Goal: Information Seeking & Learning: Compare options

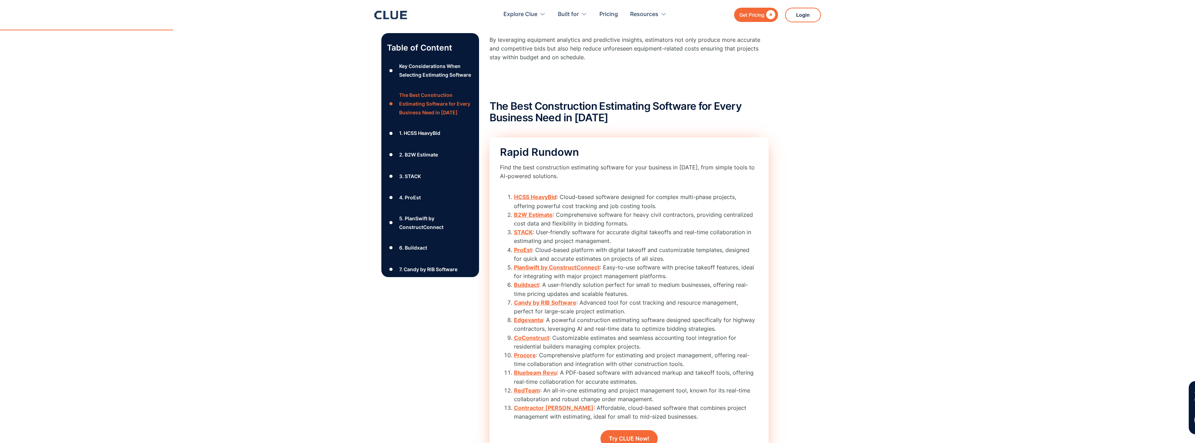
scroll to position [732, 0]
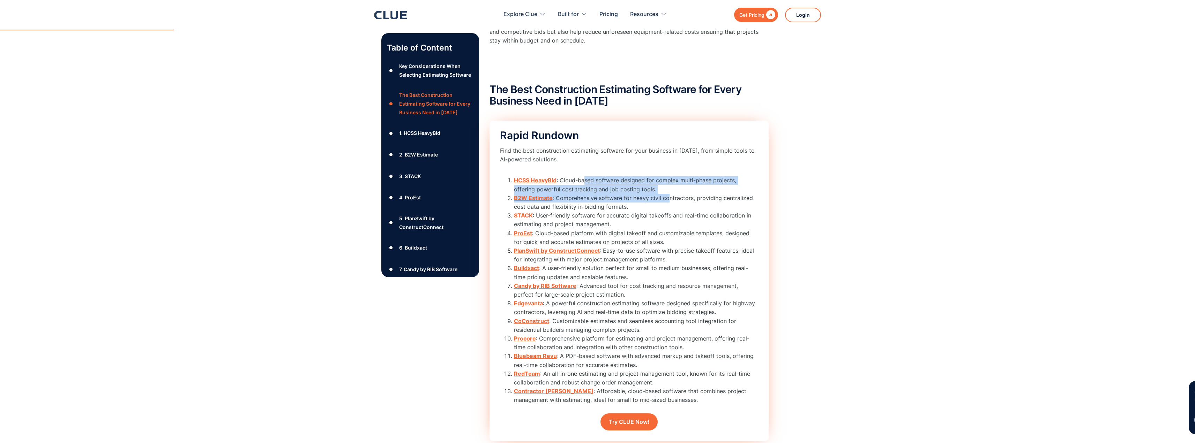
drag, startPoint x: 583, startPoint y: 183, endPoint x: 667, endPoint y: 200, distance: 85.4
click at [667, 200] on ol "HCSS HeavyBid : Cloud-based software designed for complex multi-phase projects,…" at bounding box center [629, 290] width 258 height 228
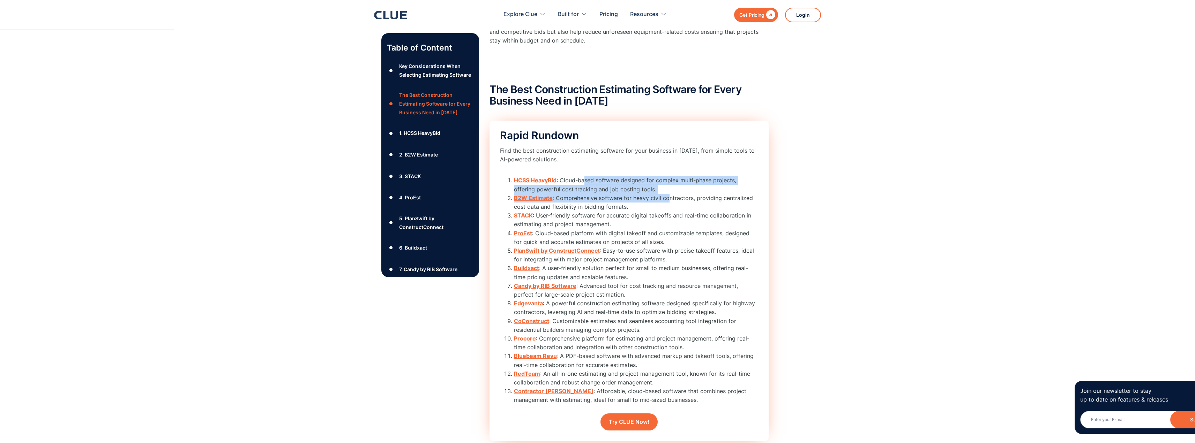
click at [646, 184] on li "HCSS HeavyBid : Cloud-based software designed for complex multi-phase projects,…" at bounding box center [636, 184] width 244 height 17
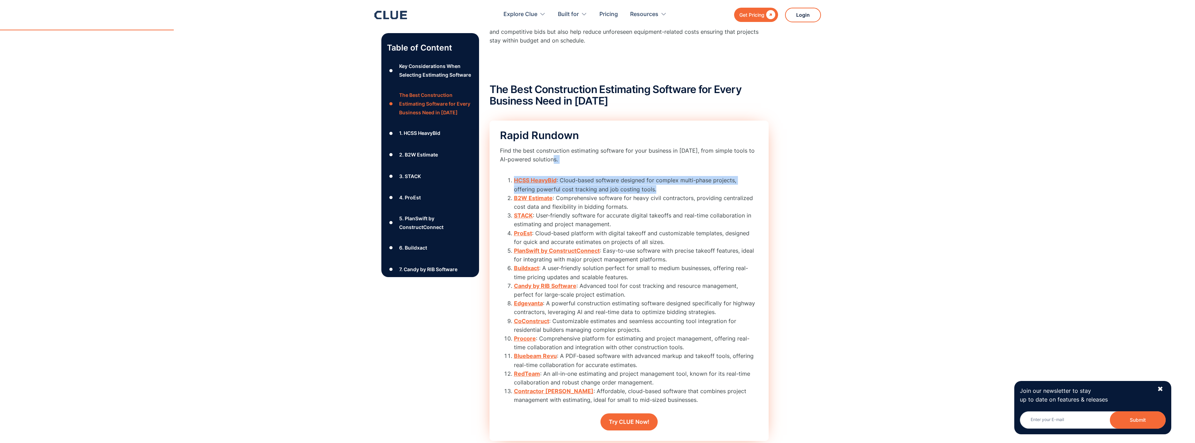
drag, startPoint x: 642, startPoint y: 187, endPoint x: 621, endPoint y: 173, distance: 25.4
click at [607, 167] on div "Rapid Rundown Find the best construction estimating software for your business …" at bounding box center [628, 281] width 279 height 321
click at [638, 181] on li "HCSS HeavyBid : Cloud-based software designed for complex multi-phase projects,…" at bounding box center [636, 184] width 244 height 17
click at [657, 181] on li "HCSS HeavyBid : Cloud-based software designed for complex multi-phase projects,…" at bounding box center [636, 184] width 244 height 17
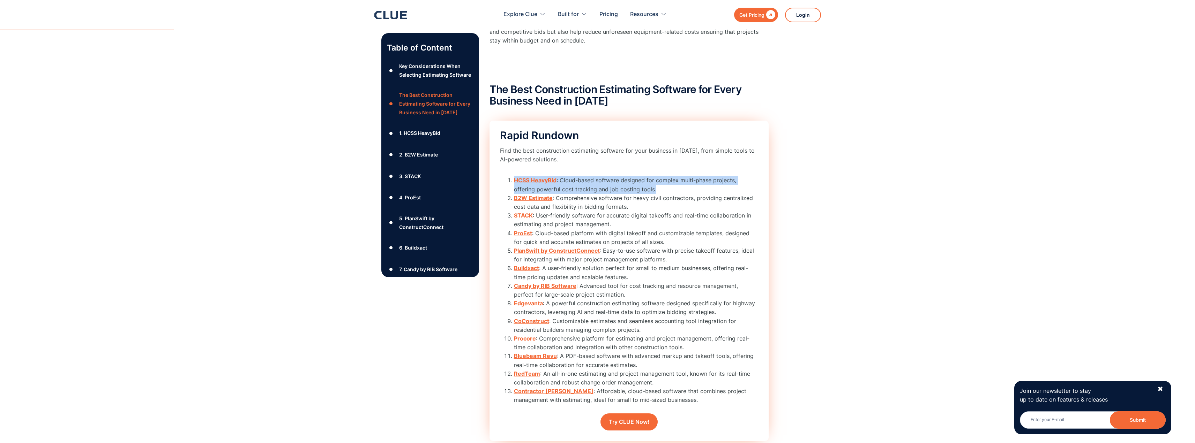
click at [657, 181] on li "HCSS HeavyBid : Cloud-based software designed for complex multi-phase projects,…" at bounding box center [636, 184] width 244 height 17
click at [640, 185] on li "HCSS HeavyBid : Cloud-based software designed for complex multi-phase projects,…" at bounding box center [636, 184] width 244 height 17
drag, startPoint x: 634, startPoint y: 190, endPoint x: 605, endPoint y: 173, distance: 34.4
click at [605, 173] on div "Rapid Rundown Find the best construction estimating software for your business …" at bounding box center [628, 281] width 279 height 321
click at [617, 185] on li "HCSS HeavyBid : Cloud-based software designed for complex multi-phase projects,…" at bounding box center [636, 184] width 244 height 17
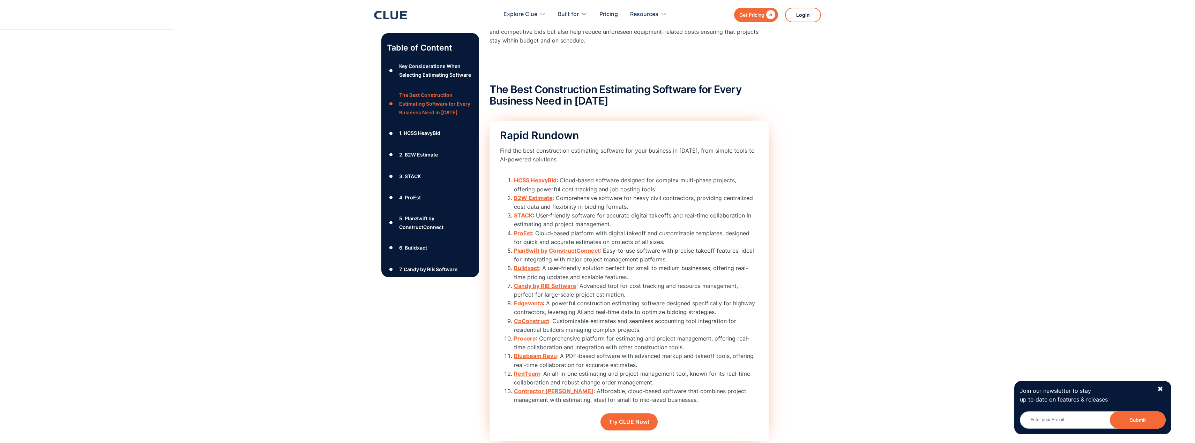
click at [624, 200] on li "B2W Estimate : Comprehensive software for heavy civil contractors, providing ce…" at bounding box center [636, 202] width 244 height 17
click at [622, 201] on li "B2W Estimate : Comprehensive software for heavy civil contractors, providing ce…" at bounding box center [636, 202] width 244 height 17
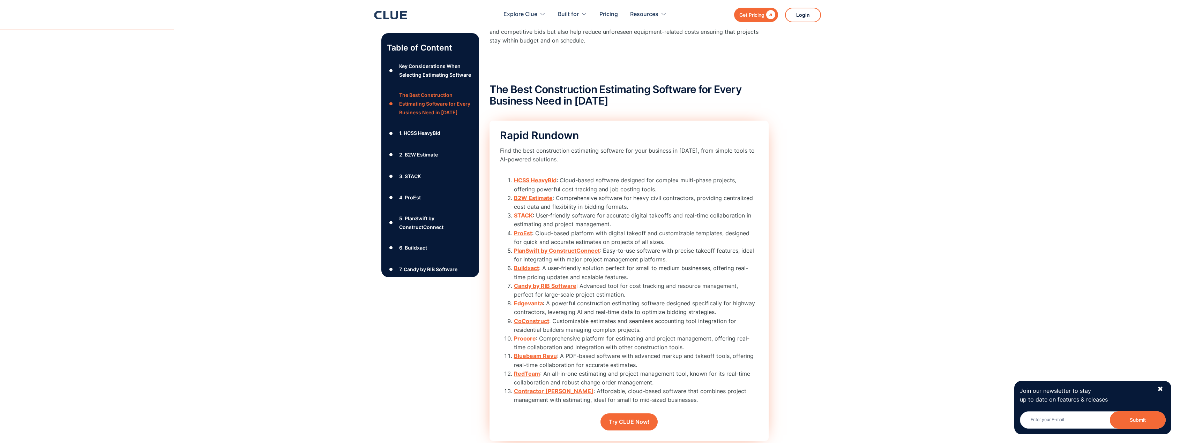
click at [623, 206] on li "B2W Estimate : Comprehensive software for heavy civil contractors, providing ce…" at bounding box center [636, 202] width 244 height 17
drag, startPoint x: 641, startPoint y: 211, endPoint x: 613, endPoint y: 187, distance: 36.8
click at [613, 187] on ol "HCSS HeavyBid : Cloud-based software designed for complex multi-phase projects,…" at bounding box center [629, 290] width 258 height 228
click at [700, 231] on li "ProEst : Cloud-based platform with digital takeoff and customizable templates, …" at bounding box center [636, 237] width 244 height 17
click at [660, 208] on li "B2W Estimate : Comprehensive software for heavy civil contractors, providing ce…" at bounding box center [636, 202] width 244 height 17
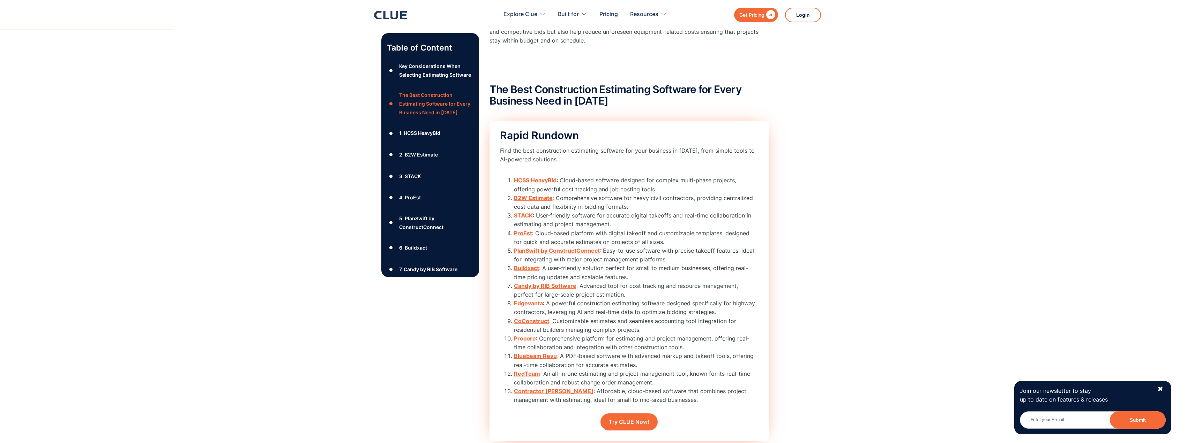
click at [551, 216] on li "STACK : User-friendly software for accurate digital takeoffs and real-time coll…" at bounding box center [636, 219] width 244 height 17
click at [561, 237] on li "ProEst : Cloud-based platform with digital takeoff and customizable templates, …" at bounding box center [636, 237] width 244 height 17
click at [538, 201] on strong "B2W Estimate" at bounding box center [533, 198] width 39 height 7
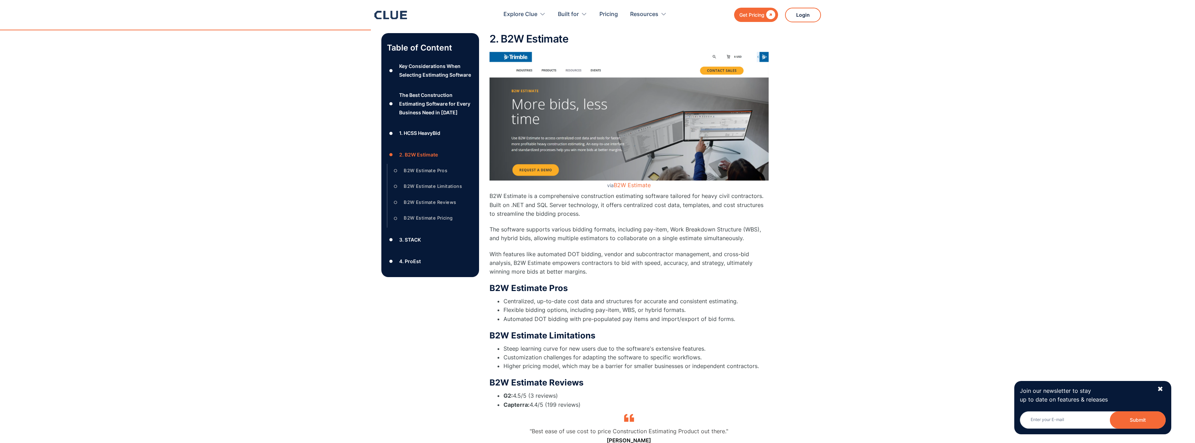
scroll to position [1910, 0]
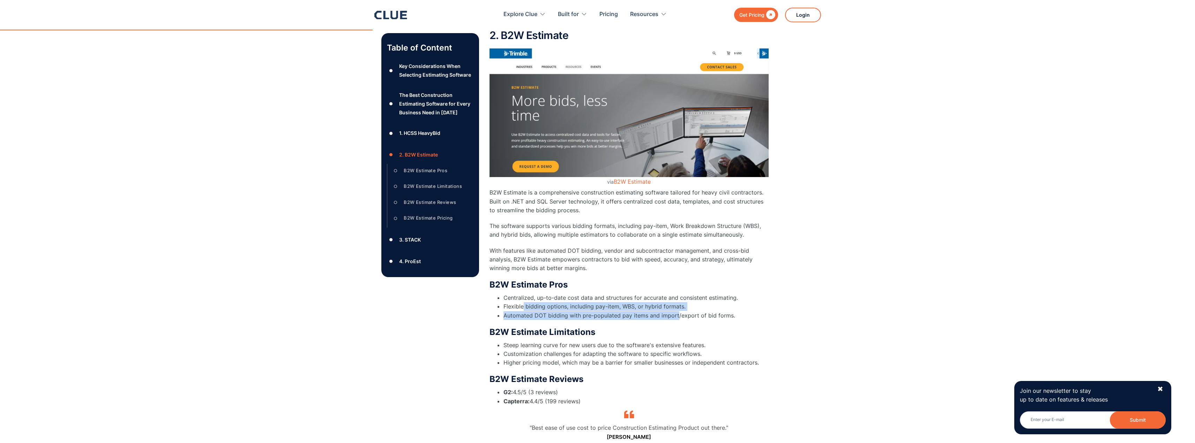
drag, startPoint x: 524, startPoint y: 305, endPoint x: 676, endPoint y: 312, distance: 152.2
click at [676, 312] on ul "Centralized, up-to-date cost data and structures for accurate and consistent es…" at bounding box center [628, 307] width 279 height 27
click at [674, 307] on li "Flexible bidding options, including pay-item, WBS, or hybrid formats." at bounding box center [635, 306] width 265 height 9
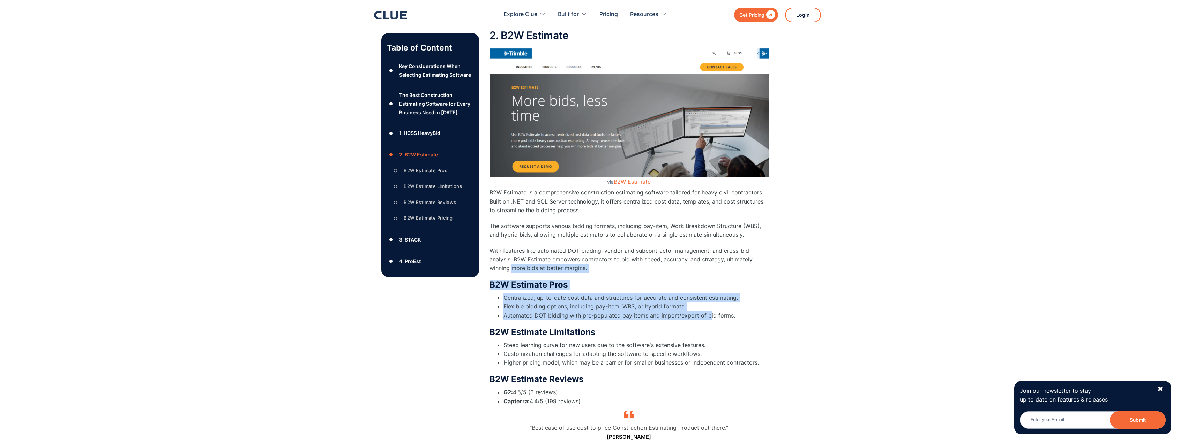
drag, startPoint x: 698, startPoint y: 309, endPoint x: 513, endPoint y: 265, distance: 190.2
click at [513, 265] on div "2. B2W Estimate via B2W Estimate B2W Estimate is a comprehensive construction e…" at bounding box center [628, 262] width 279 height 465
click at [555, 230] on p "The software supports various bidding formats, including pay-item, Work Breakdo…" at bounding box center [628, 230] width 279 height 17
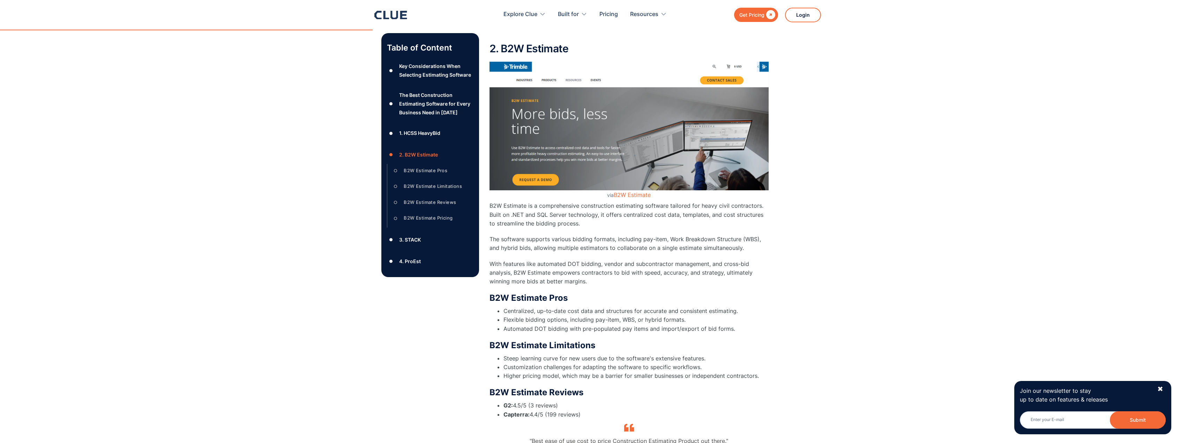
scroll to position [1875, 0]
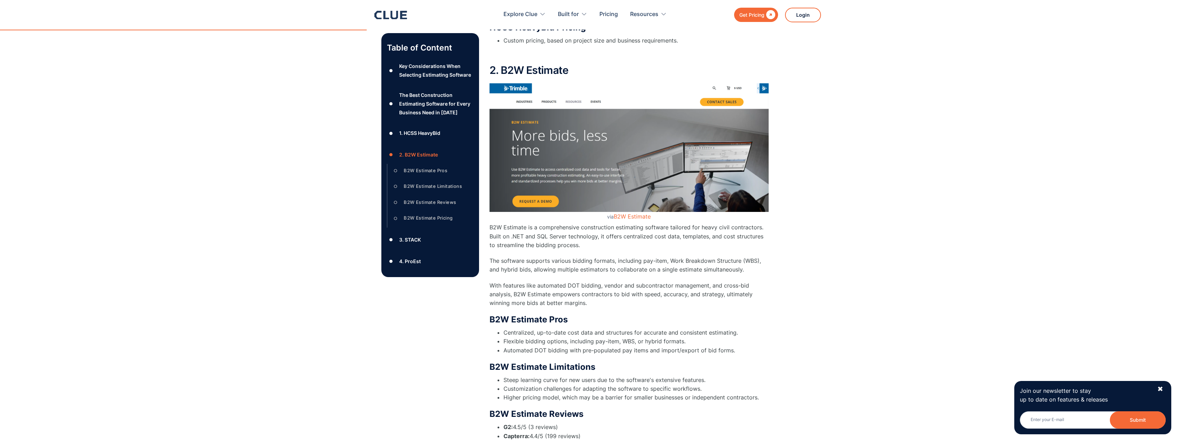
click at [427, 191] on div "B2W Estimate Limitations" at bounding box center [433, 186] width 58 height 9
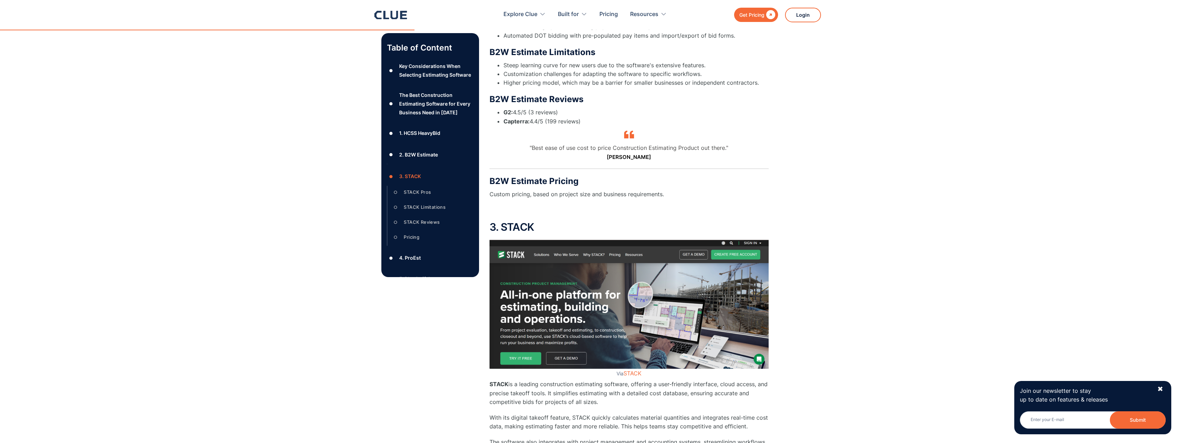
scroll to position [2193, 0]
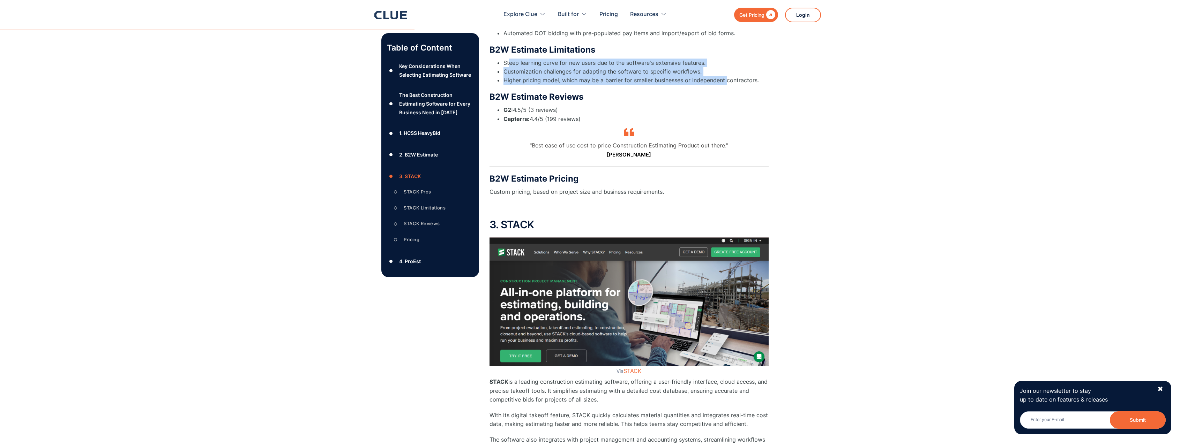
drag, startPoint x: 510, startPoint y: 59, endPoint x: 724, endPoint y: 84, distance: 215.6
click at [724, 84] on ul "Steep learning curve for new users due to the software's extensive features. Cu…" at bounding box center [628, 72] width 279 height 27
click at [724, 84] on li "Higher pricing model, which may be a barrier for smaller businesses or independ…" at bounding box center [635, 80] width 265 height 9
drag, startPoint x: 762, startPoint y: 86, endPoint x: 510, endPoint y: 57, distance: 254.3
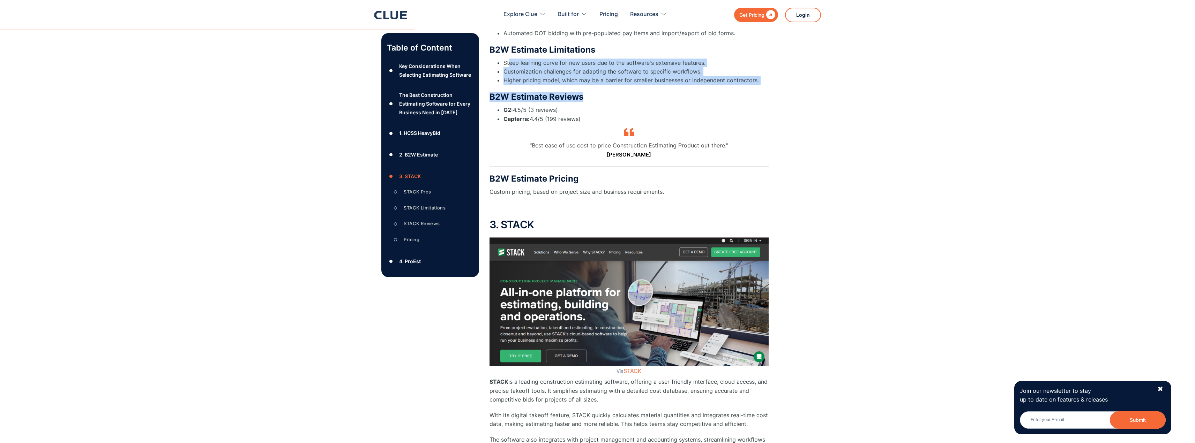
click at [550, 67] on li "Customization challenges for adapting the software to specific workflows." at bounding box center [635, 71] width 265 height 9
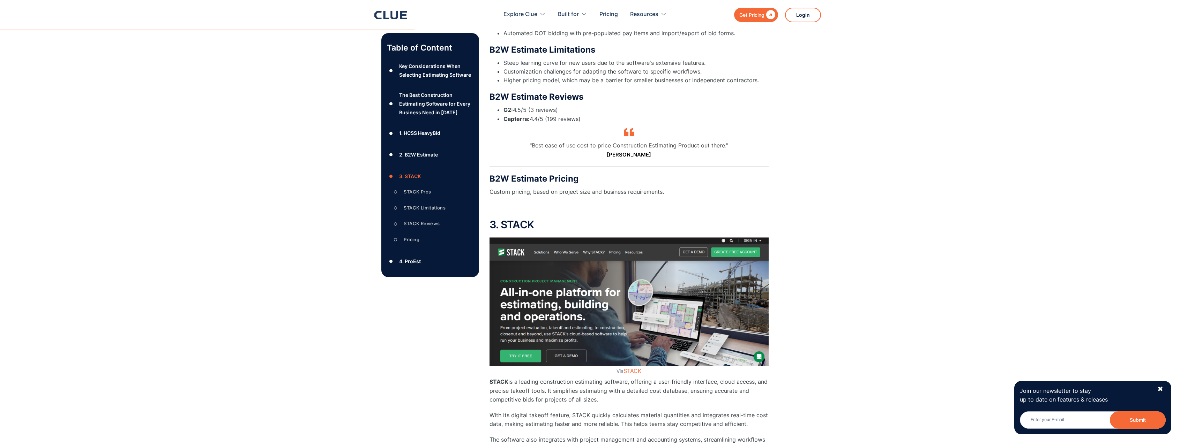
click at [520, 67] on li "Customization challenges for adapting the software to specific workflows." at bounding box center [635, 71] width 265 height 9
click at [604, 69] on li "Customization challenges for adapting the software to specific workflows." at bounding box center [635, 71] width 265 height 9
drag, startPoint x: 622, startPoint y: 57, endPoint x: 755, endPoint y: 78, distance: 135.6
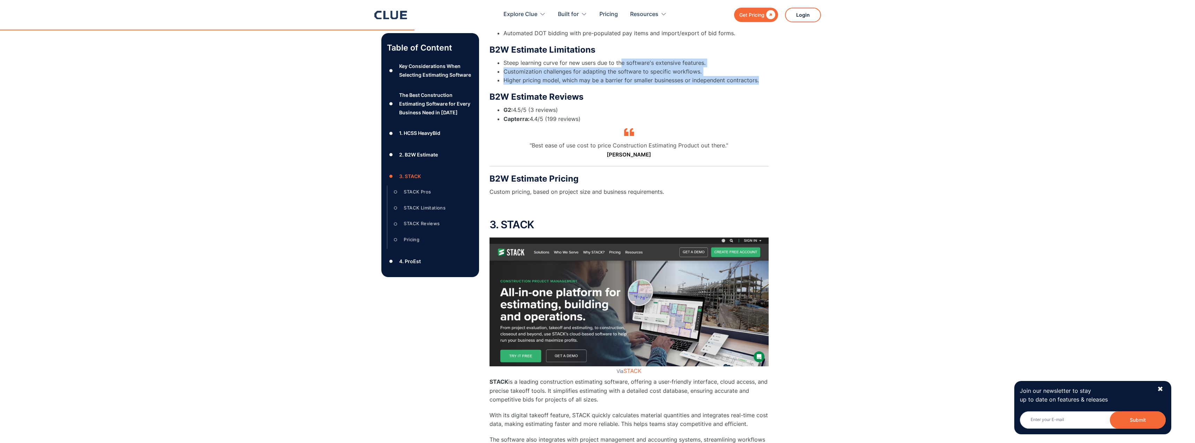
click at [756, 78] on div "B2W Estimate Limitations Steep learning curve for new users due to the software…" at bounding box center [628, 65] width 279 height 40
click at [755, 78] on li "Higher pricing model, which may be a barrier for smaller businesses or independ…" at bounding box center [635, 80] width 265 height 9
drag, startPoint x: 576, startPoint y: 72, endPoint x: 541, endPoint y: 49, distance: 42.1
click at [521, 45] on div "B2W Estimate Limitations Steep learning curve for new users due to the software…" at bounding box center [628, 65] width 279 height 40
click at [571, 63] on li "Steep learning curve for new users due to the software's extensive features." at bounding box center [635, 63] width 265 height 9
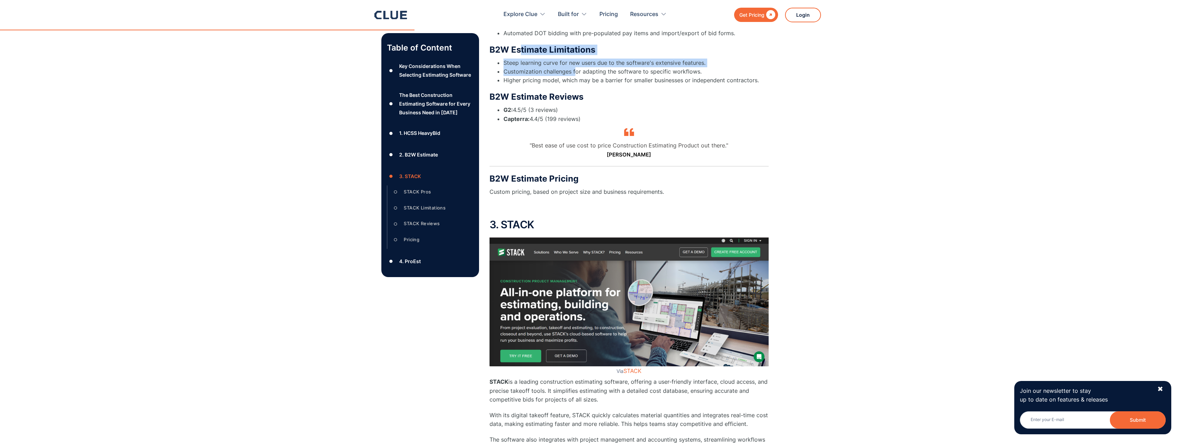
click at [557, 73] on li "Customization challenges for adapting the software to specific workflows." at bounding box center [635, 71] width 265 height 9
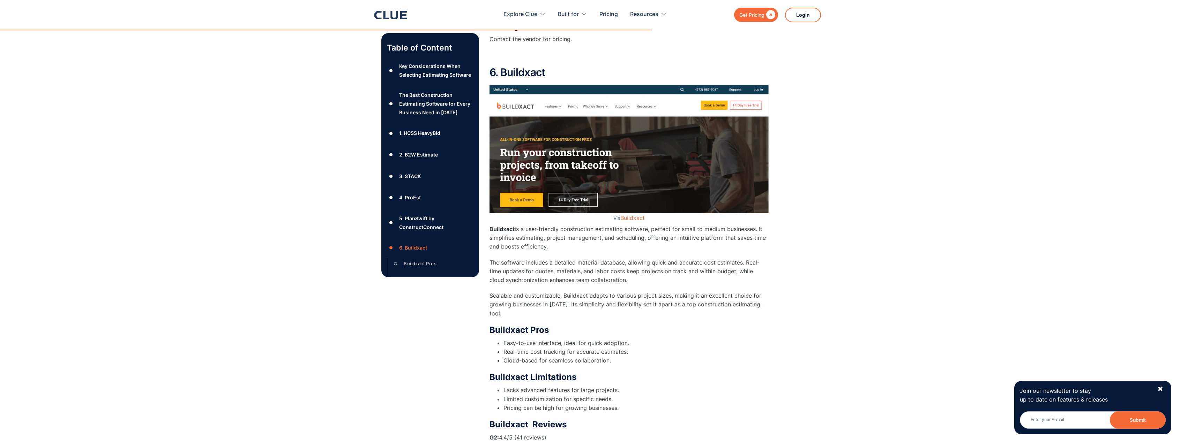
scroll to position [3797, 0]
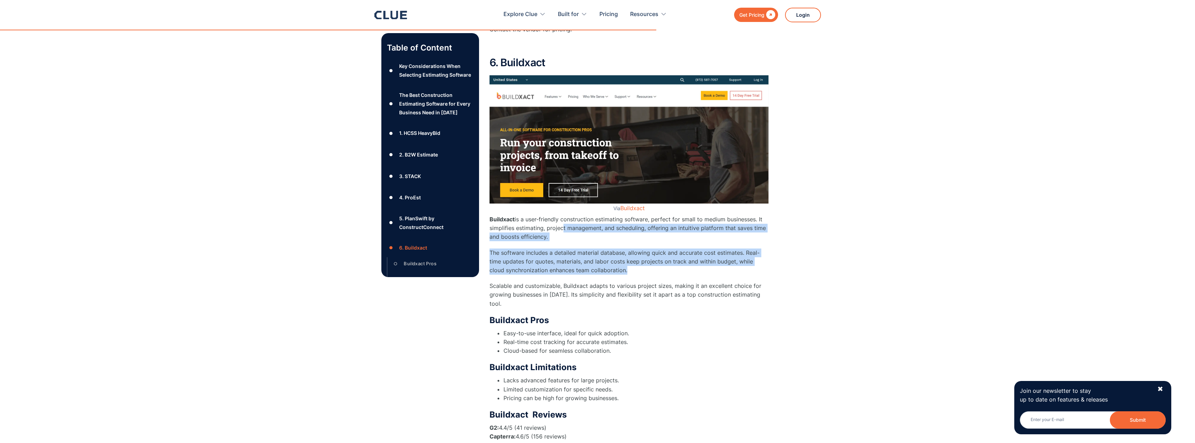
drag, startPoint x: 559, startPoint y: 225, endPoint x: 673, endPoint y: 280, distance: 126.2
click at [673, 279] on div "6. Buildxact Via Buildxact Buildxact is a user-friendly construction estimating…" at bounding box center [628, 295] width 279 height 477
click at [607, 265] on p "The software includes a detailed material database, allowing quick and accurate…" at bounding box center [628, 262] width 279 height 27
drag, startPoint x: 605, startPoint y: 272, endPoint x: 533, endPoint y: 219, distance: 89.1
click at [533, 219] on div "6. Buildxact Via Buildxact Buildxact is a user-friendly construction estimating…" at bounding box center [628, 295] width 279 height 477
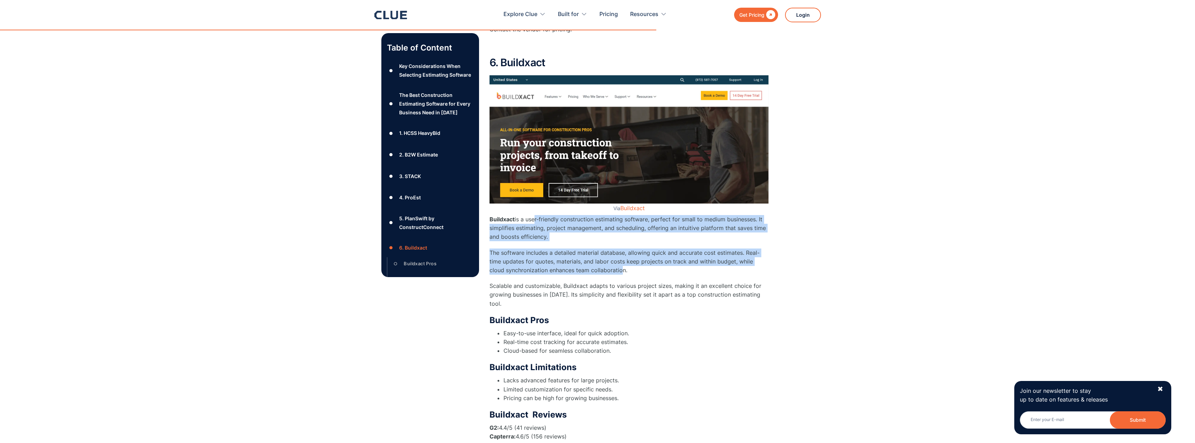
click at [541, 223] on p "Buildxact is a user-friendly construction estimating software, perfect for smal…" at bounding box center [628, 228] width 279 height 27
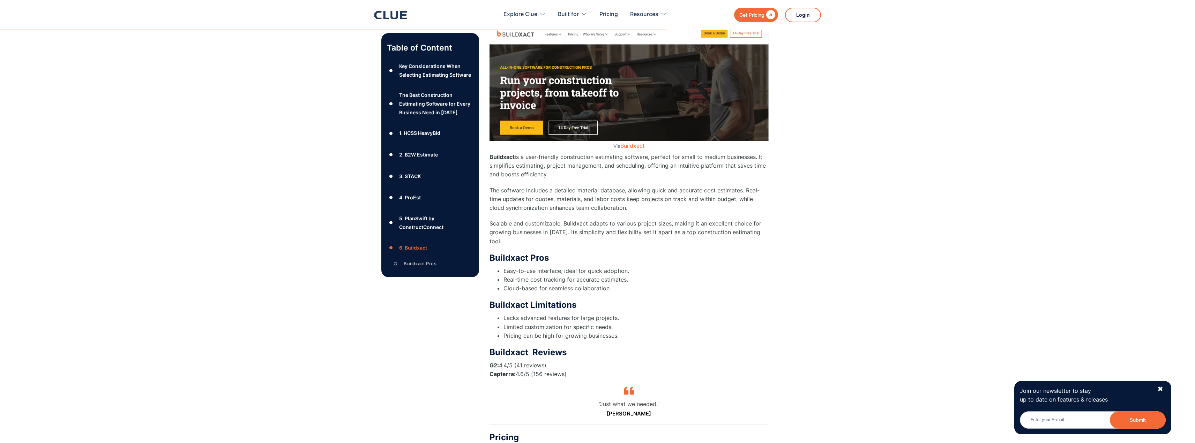
scroll to position [3867, 0]
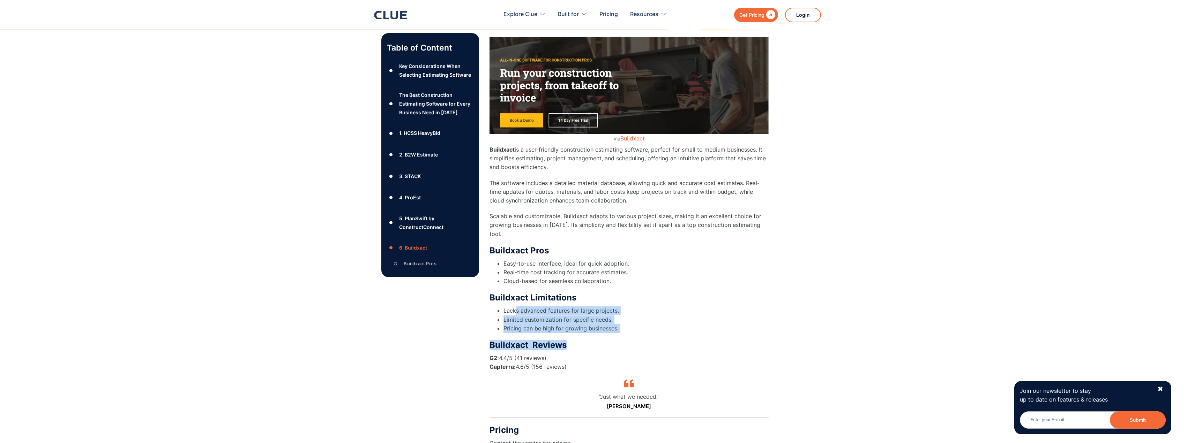
drag, startPoint x: 528, startPoint y: 308, endPoint x: 651, endPoint y: 327, distance: 124.9
click at [671, 337] on div "6. Buildxact Via Buildxact Buildxact is a user-friendly construction estimating…" at bounding box center [628, 225] width 279 height 477
drag, startPoint x: 642, startPoint y: 323, endPoint x: 605, endPoint y: 322, distance: 37.0
click at [641, 324] on li "Pricing can be high for growing businesses." at bounding box center [635, 328] width 265 height 9
click at [638, 316] on li "Limited customization for specific needs." at bounding box center [635, 320] width 265 height 9
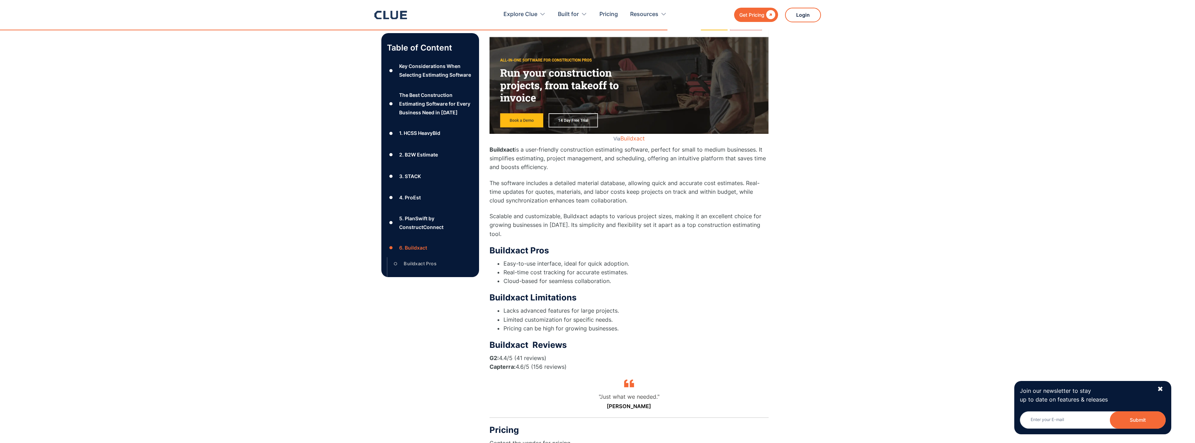
click at [571, 259] on li "Easy-to-use interface, ideal for quick adoption." at bounding box center [635, 263] width 265 height 9
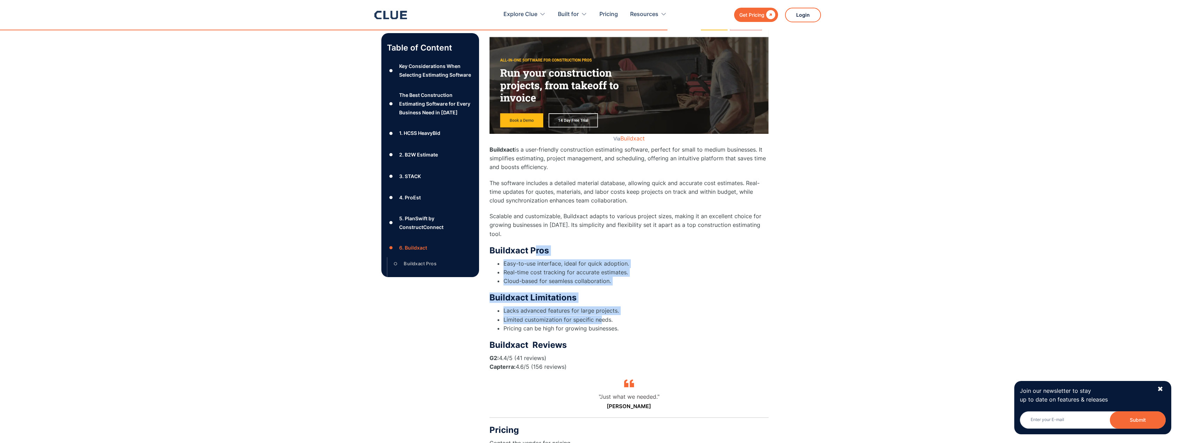
drag, startPoint x: 577, startPoint y: 295, endPoint x: 534, endPoint y: 234, distance: 74.2
click at [534, 234] on div "6. Buildxact Via Buildxact Buildxact is a user-friendly construction estimating…" at bounding box center [628, 225] width 279 height 477
click at [678, 259] on li "Easy-to-use interface, ideal for quick adoption." at bounding box center [635, 263] width 265 height 9
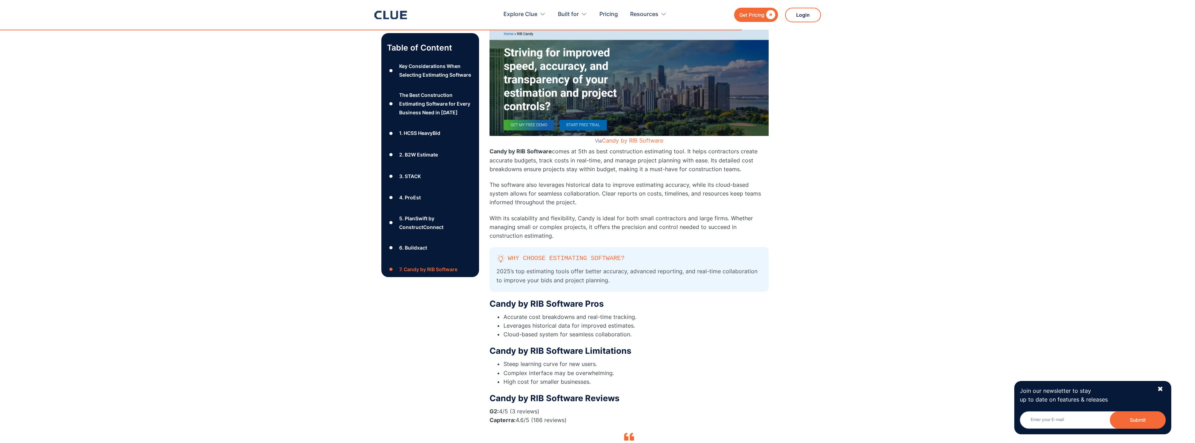
scroll to position [4425, 0]
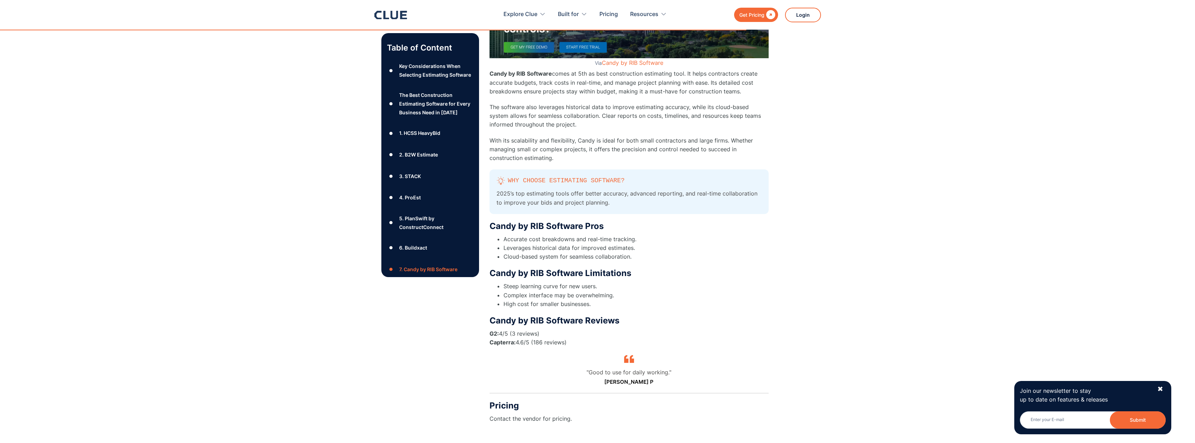
click at [532, 244] on li "Leverages historical data for improved estimates." at bounding box center [635, 248] width 265 height 9
click at [560, 244] on li "Leverages historical data for improved estimates." at bounding box center [635, 248] width 265 height 9
click at [553, 253] on li "Cloud-based system for seamless collaboration." at bounding box center [635, 257] width 265 height 9
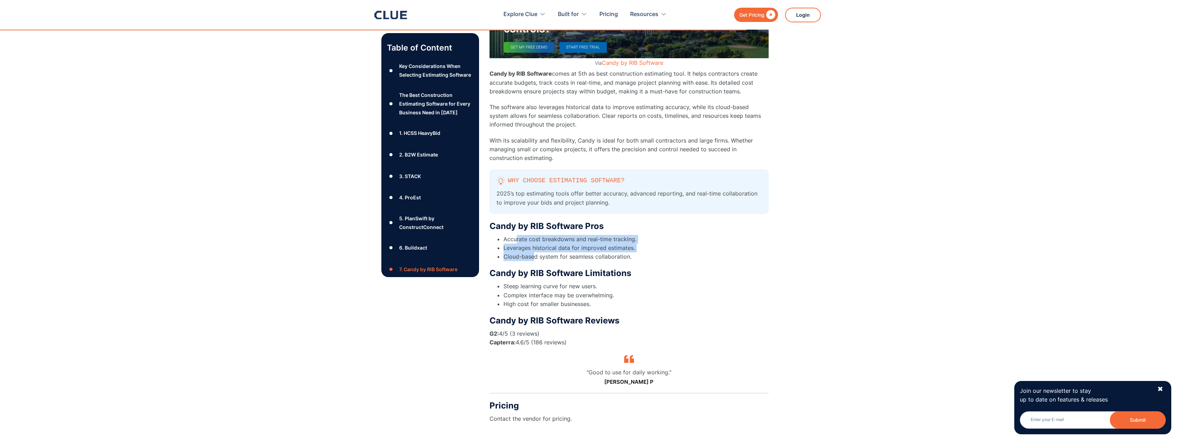
drag, startPoint x: 535, startPoint y: 247, endPoint x: 515, endPoint y: 223, distance: 31.4
click at [515, 223] on div "Candy by RIB Software Pros Accurate cost breakdowns and real-time tracking. Lev…" at bounding box center [628, 241] width 279 height 40
click at [568, 253] on li "Cloud-based system for seamless collaboration." at bounding box center [635, 257] width 265 height 9
drag, startPoint x: 596, startPoint y: 245, endPoint x: 556, endPoint y: 225, distance: 44.9
click at [556, 225] on div "Candy by RIB Software Pros Accurate cost breakdowns and real-time tracking. Lev…" at bounding box center [628, 241] width 279 height 40
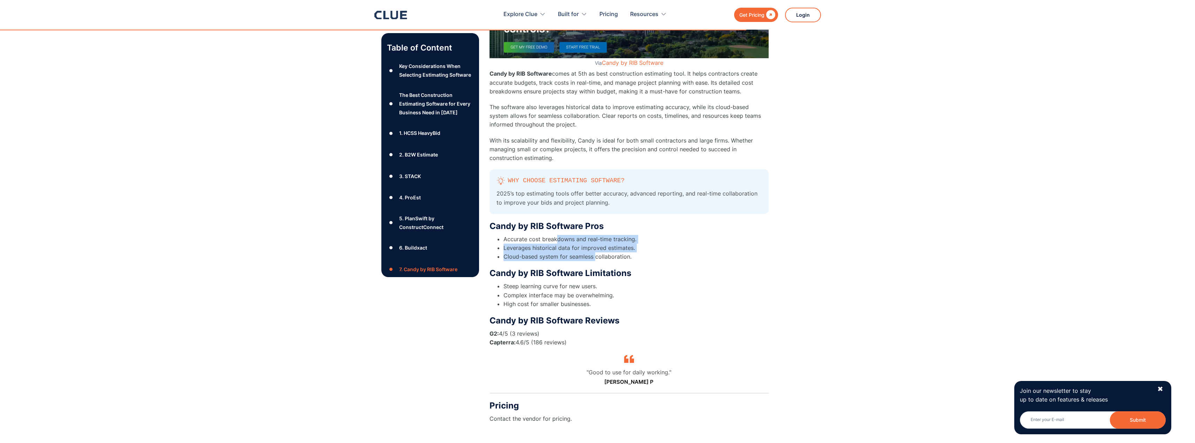
click at [564, 235] on li "Accurate cost breakdowns and real-time tracking." at bounding box center [635, 239] width 265 height 9
click at [535, 282] on li "Steep learning curve for new users." at bounding box center [635, 286] width 265 height 9
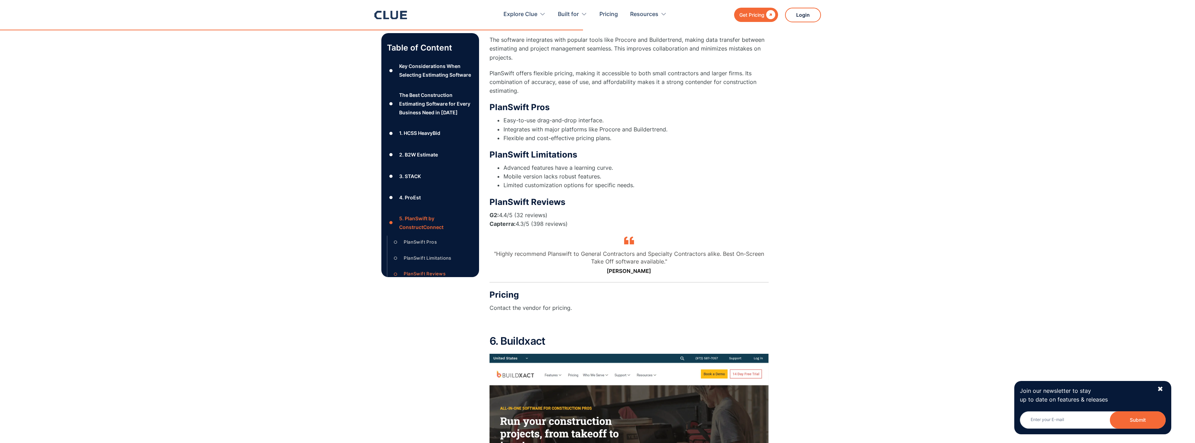
scroll to position [3518, 0]
click at [567, 189] on li "Limited customization options for specific needs." at bounding box center [635, 185] width 265 height 9
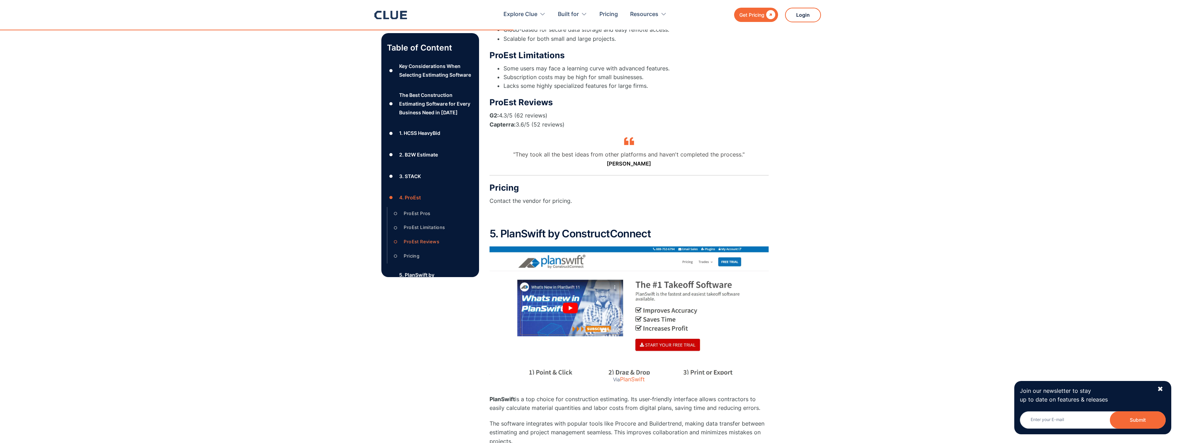
scroll to position [2960, 0]
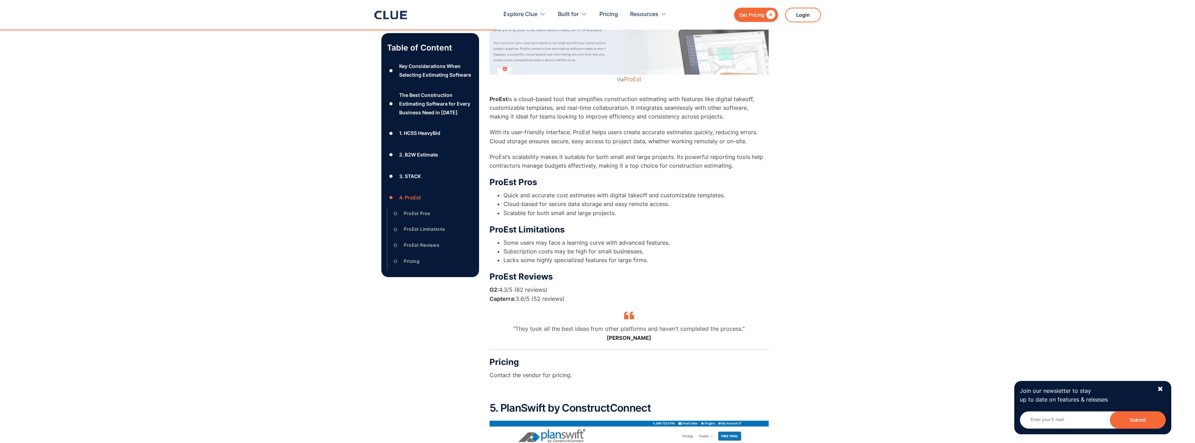
click at [545, 243] on li "Some users may face a learning curve with advanced features." at bounding box center [635, 243] width 265 height 9
click at [549, 253] on li "Subscription costs may be high for small businesses." at bounding box center [635, 251] width 265 height 9
drag, startPoint x: 562, startPoint y: 255, endPoint x: 524, endPoint y: 237, distance: 42.6
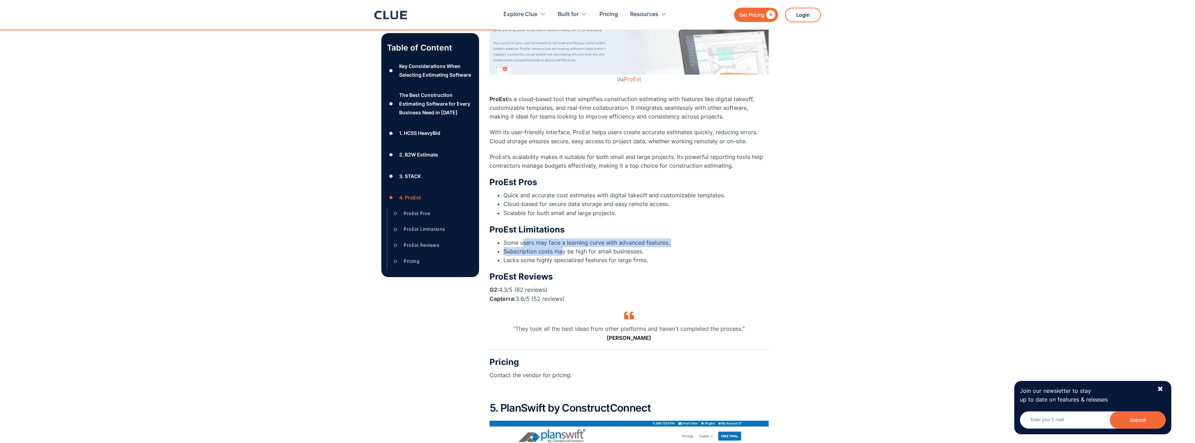
click at [524, 237] on div "ProEst Limitations Some users may face a learning curve with advanced features.…" at bounding box center [628, 245] width 279 height 40
click at [558, 248] on li "Subscription costs may be high for small businesses." at bounding box center [635, 251] width 265 height 9
drag, startPoint x: 605, startPoint y: 266, endPoint x: 542, endPoint y: 236, distance: 70.1
click at [542, 236] on div "4. ProEst Via ProEst ProEst is a cloud-based tool that simplifies construction …" at bounding box center [628, 161] width 279 height 468
click at [544, 237] on div "ProEst Limitations Some users may face a learning curve with advanced features.…" at bounding box center [628, 245] width 279 height 40
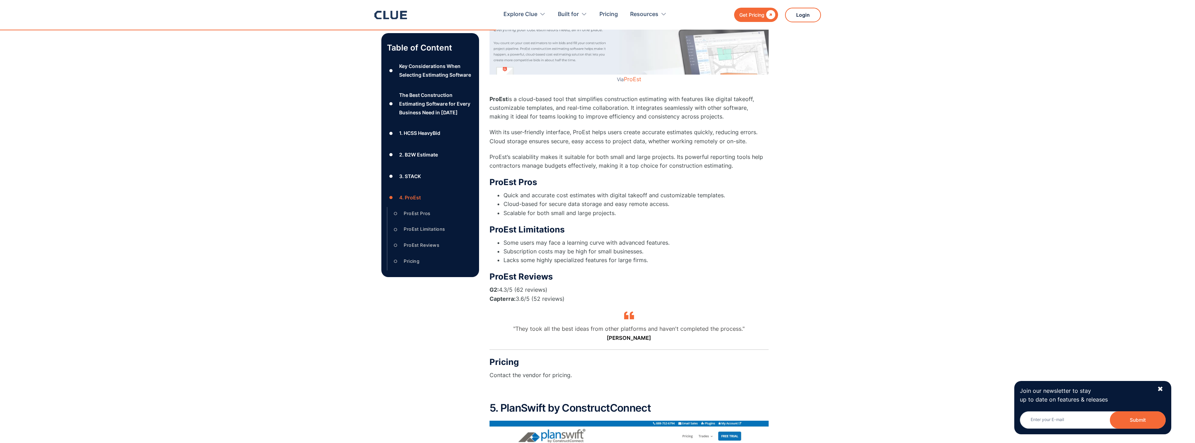
click at [536, 246] on li "Some users may face a learning curve with advanced features." at bounding box center [635, 243] width 265 height 9
click at [571, 253] on li "Subscription costs may be high for small businesses." at bounding box center [635, 251] width 265 height 9
drag, startPoint x: 625, startPoint y: 256, endPoint x: 560, endPoint y: 224, distance: 72.4
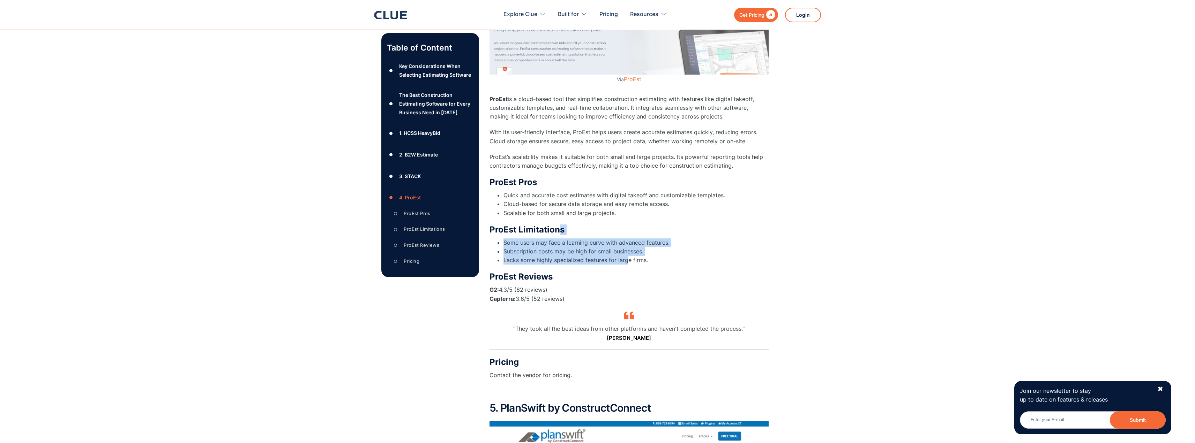
click at [560, 225] on div "ProEst Limitations Some users may face a learning curve with advanced features.…" at bounding box center [628, 245] width 279 height 40
click at [560, 225] on h3 "ProEst Limitations" at bounding box center [628, 230] width 279 height 10
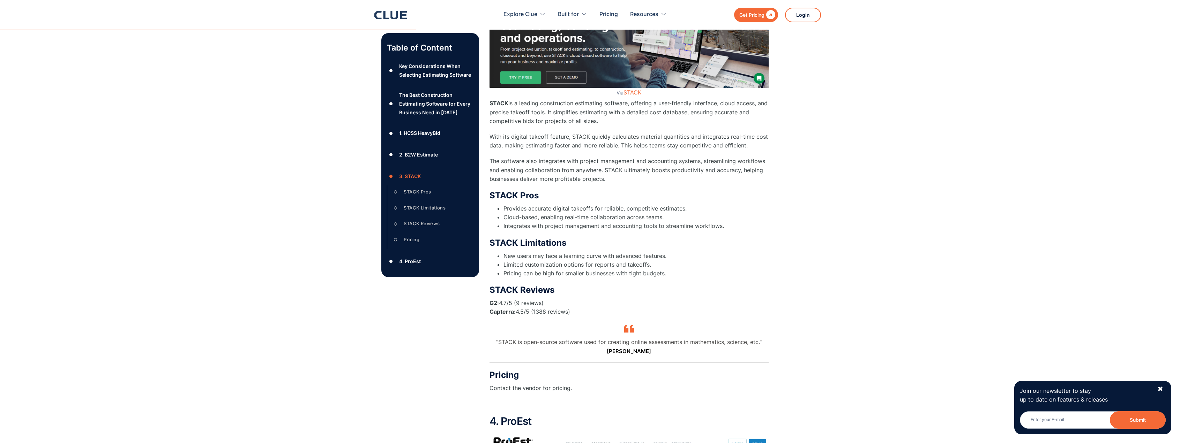
scroll to position [2437, 0]
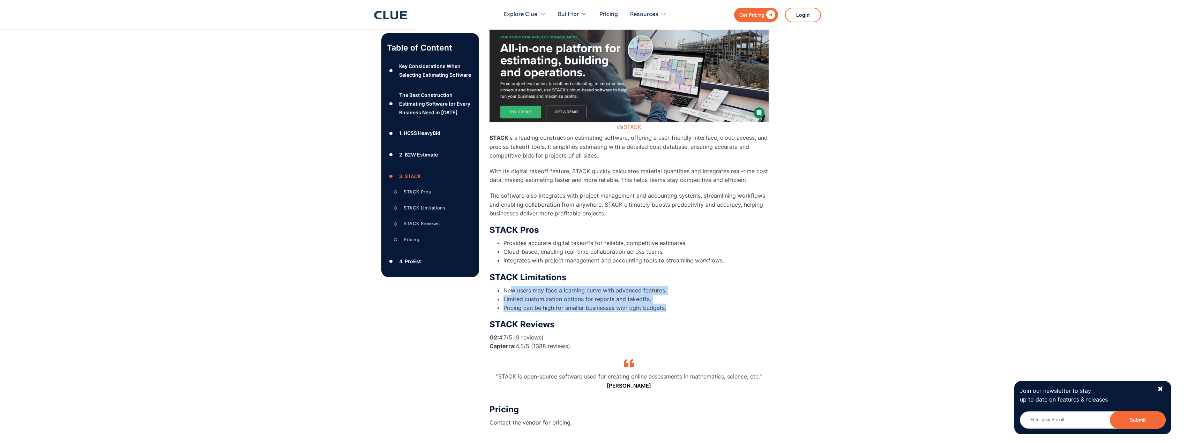
drag, startPoint x: 510, startPoint y: 291, endPoint x: 669, endPoint y: 308, distance: 160.0
click at [669, 308] on ul "New users may face a learning curve with advanced features. Limited customizati…" at bounding box center [628, 299] width 279 height 27
click at [660, 305] on li "Pricing can be high for smaller businesses with tight budgets." at bounding box center [635, 308] width 265 height 9
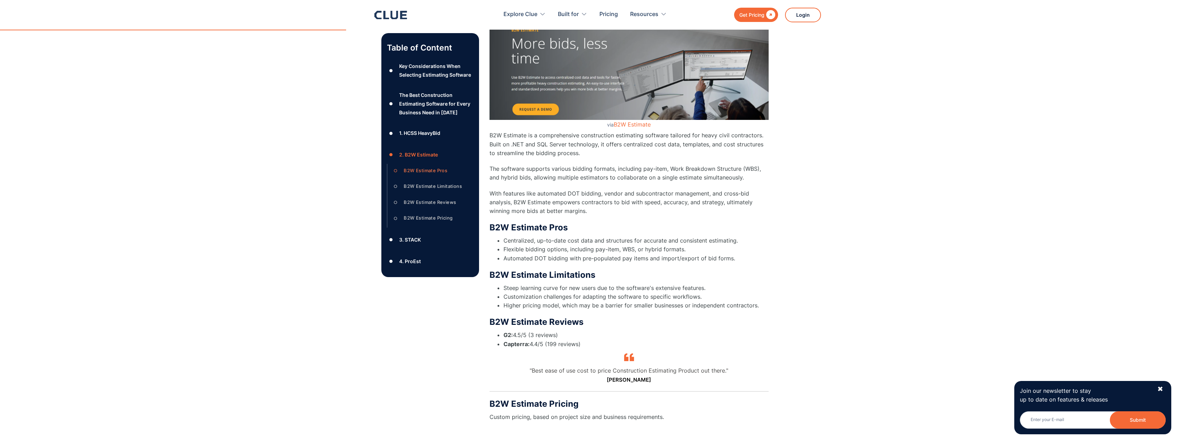
scroll to position [1949, 0]
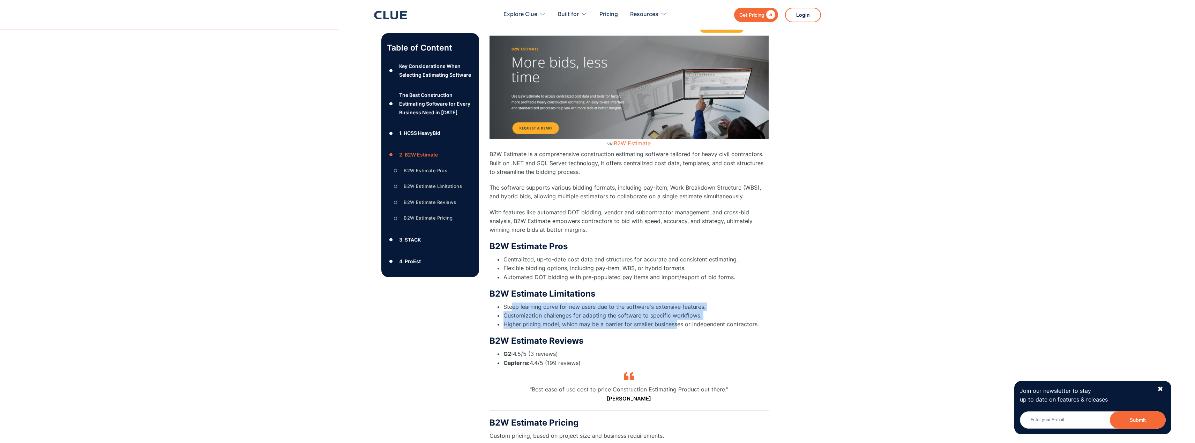
drag, startPoint x: 512, startPoint y: 309, endPoint x: 676, endPoint y: 324, distance: 164.6
click at [676, 324] on ul "Steep learning curve for new users due to the software's extensive features. Cu…" at bounding box center [628, 316] width 279 height 27
click at [672, 319] on li "Customization challenges for adapting the software to specific workflows." at bounding box center [635, 315] width 265 height 9
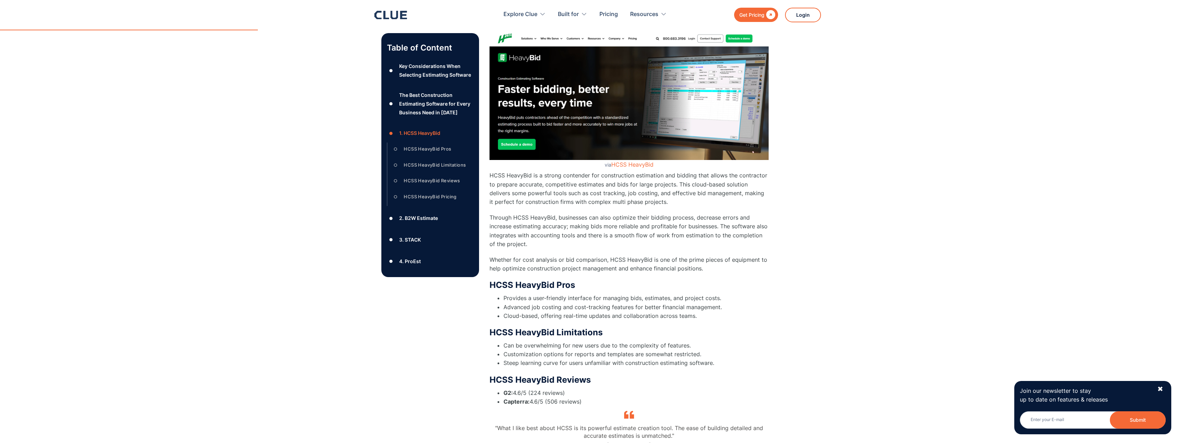
scroll to position [1460, 0]
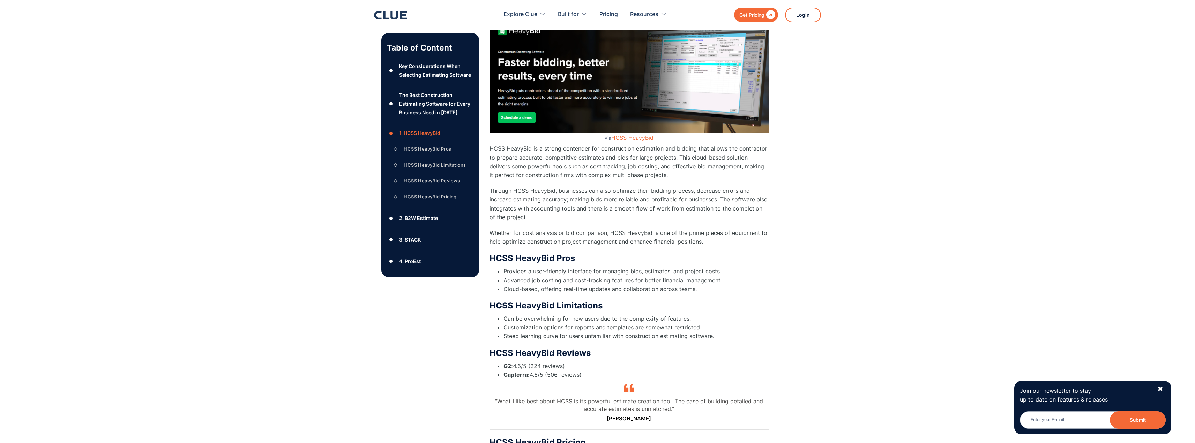
click at [527, 334] on li "Steep learning curve for users unfamiliar with construction estimating software." at bounding box center [635, 336] width 265 height 9
drag, startPoint x: 507, startPoint y: 339, endPoint x: 679, endPoint y: 341, distance: 172.0
click at [679, 341] on div "1. HCSS HeavyBid via HCSS HeavyBid HCSS HeavyBid is a strong contender for cons…" at bounding box center [628, 229] width 279 height 487
click at [537, 313] on div "HCSS HeavyBid Limitations Can be overwhelming for new users due to the complexi…" at bounding box center [628, 321] width 279 height 40
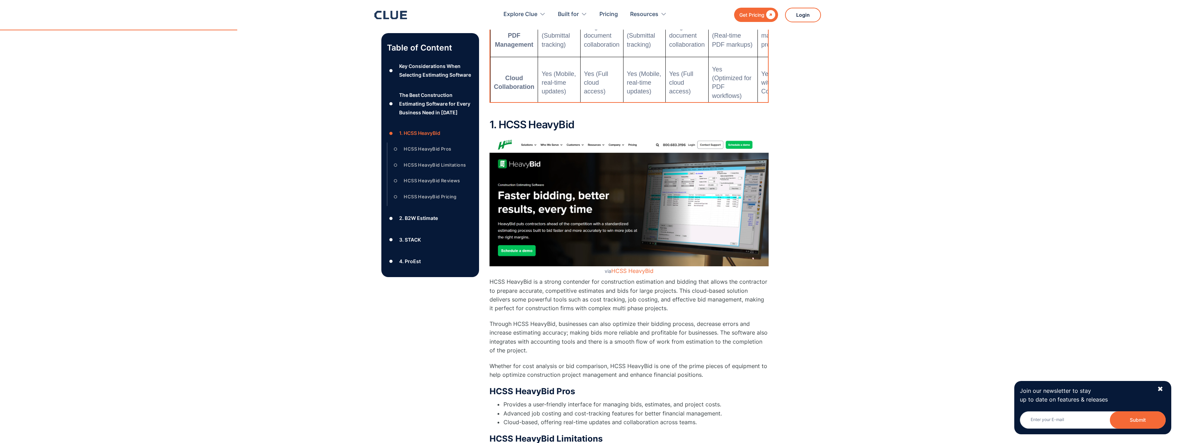
scroll to position [1251, 0]
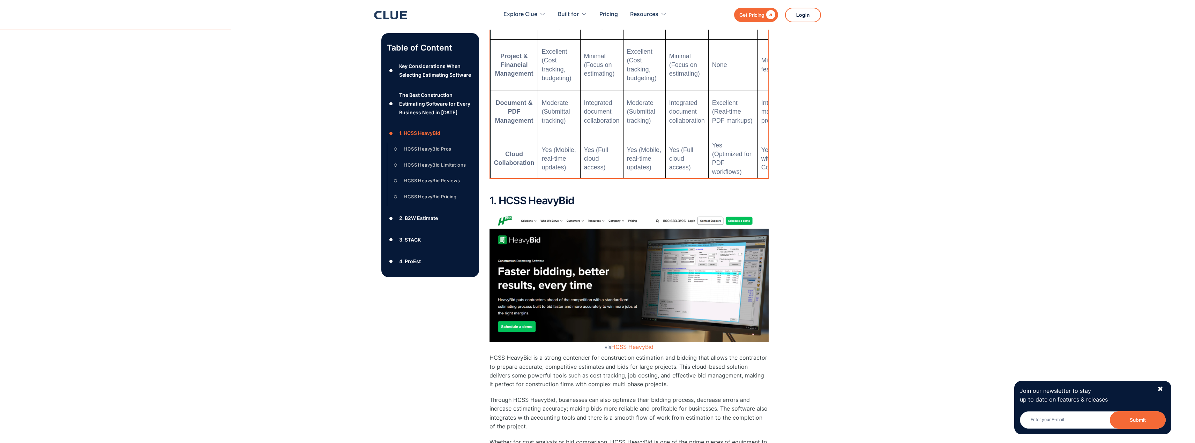
click at [586, 286] on img at bounding box center [628, 277] width 279 height 129
